Goal: Information Seeking & Learning: Learn about a topic

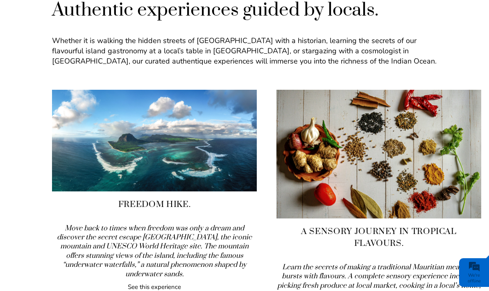
click at [162, 283] on link "See this experience" at bounding box center [154, 288] width 53 height 10
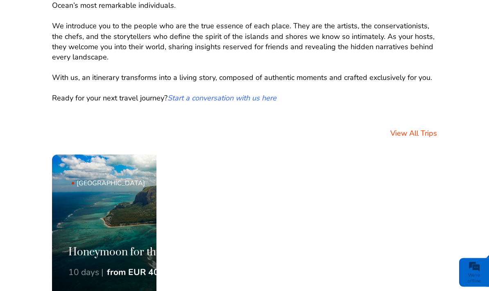
scroll to position [464, 0]
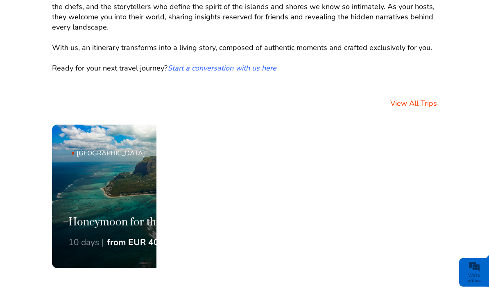
click at [127, 225] on h3 "Honeymoon for the curious hearts." at bounding box center [168, 223] width 201 height 14
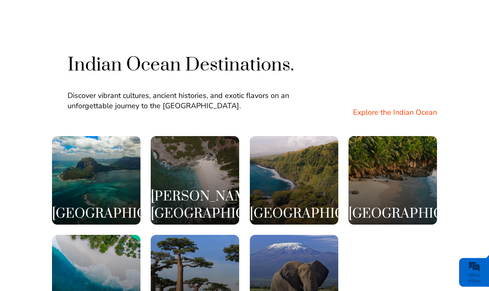
scroll to position [1474, 0]
click at [102, 205] on h3 "Mauritius" at bounding box center [96, 213] width 89 height 17
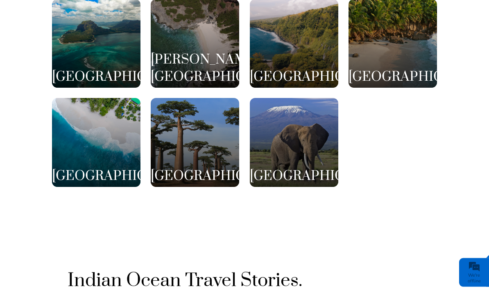
scroll to position [1604, 0]
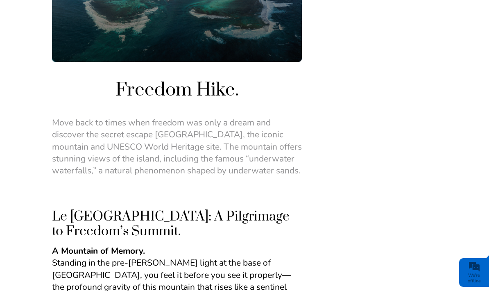
scroll to position [153, 0]
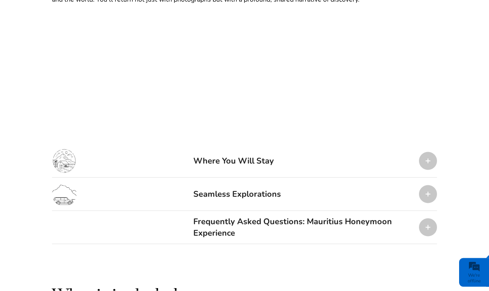
scroll to position [1445, 0]
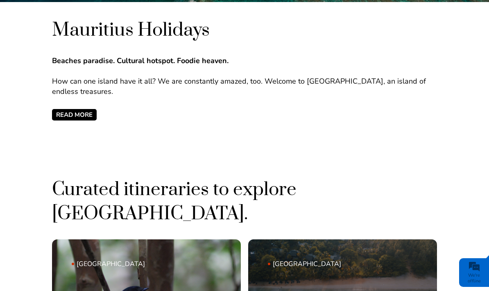
scroll to position [257, 0]
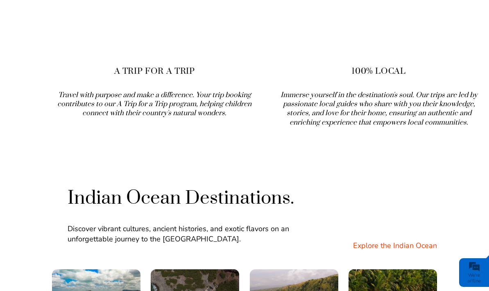
scroll to position [1341, 0]
